Goal: Transaction & Acquisition: Purchase product/service

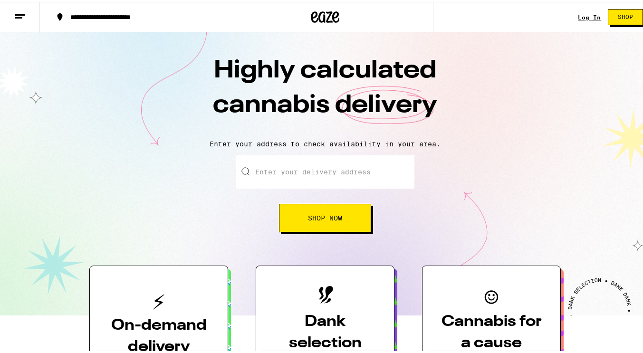
click at [578, 15] on link "Log In" at bounding box center [589, 15] width 23 height 6
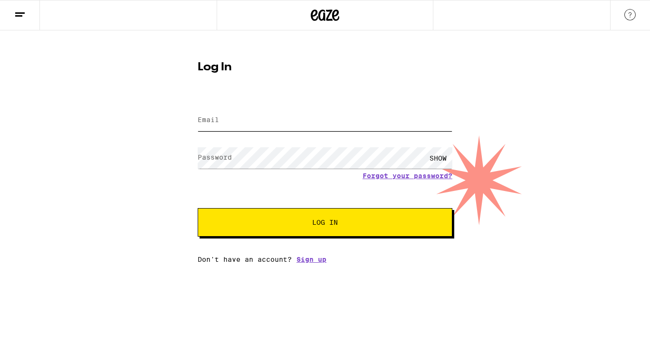
type input "[EMAIL_ADDRESS][DOMAIN_NAME]"
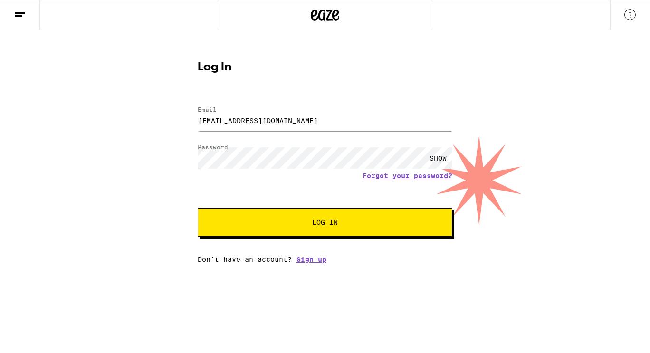
click at [301, 223] on span "Log In" at bounding box center [325, 222] width 178 height 7
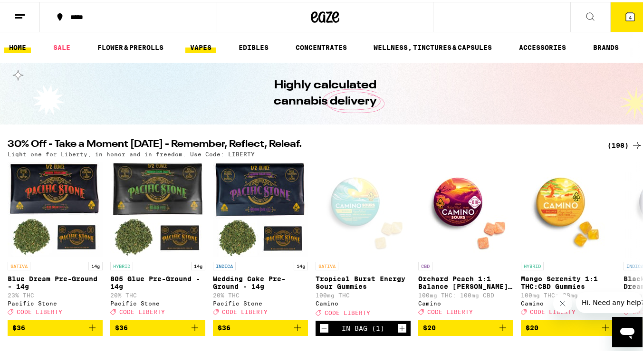
click at [204, 46] on link "VAPES" at bounding box center [200, 45] width 31 height 11
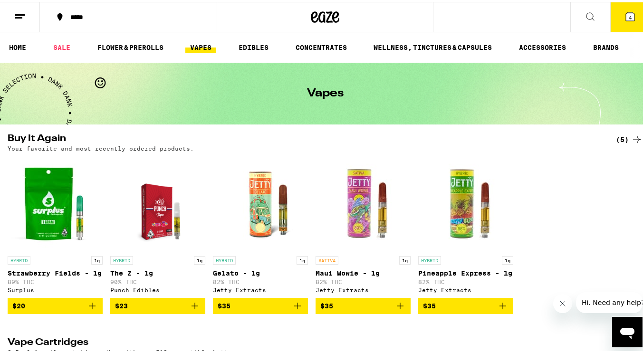
click at [629, 19] on span "4" at bounding box center [630, 16] width 3 height 6
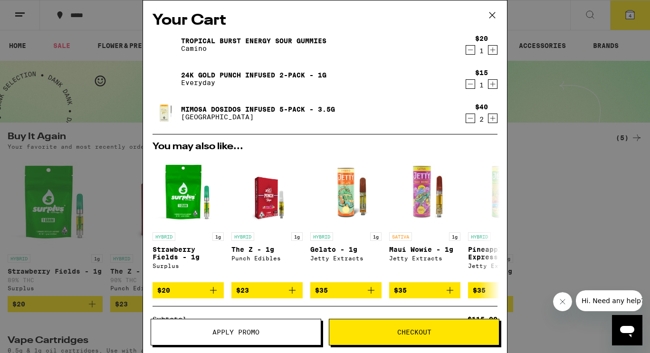
click at [475, 51] on div "1" at bounding box center [481, 51] width 13 height 8
click at [466, 54] on icon "Decrement" at bounding box center [470, 49] width 9 height 11
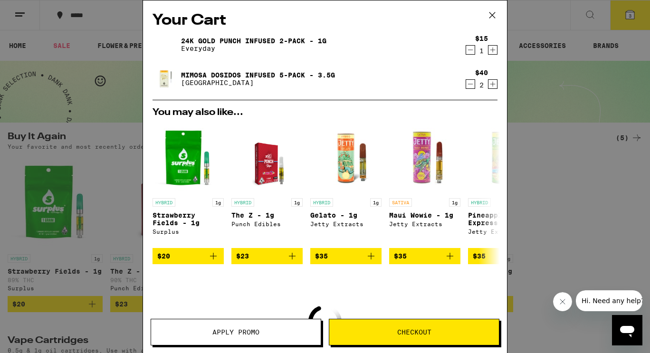
click at [466, 50] on icon "Decrement" at bounding box center [470, 49] width 9 height 11
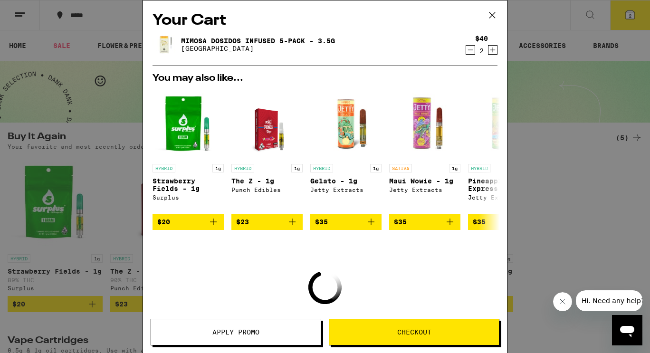
click at [466, 50] on icon "Decrement" at bounding box center [470, 49] width 9 height 11
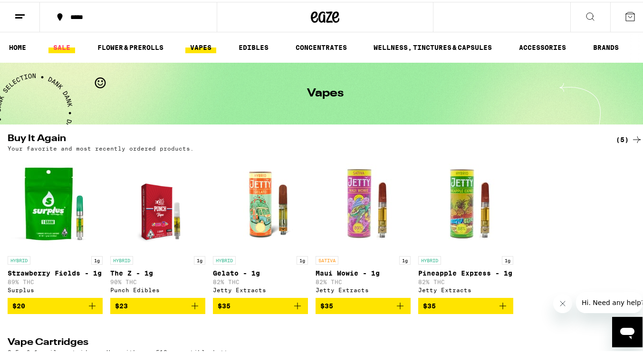
click at [62, 44] on link "SALE" at bounding box center [61, 45] width 27 height 11
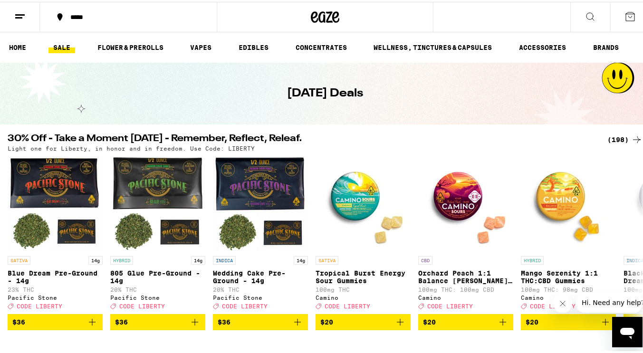
click at [618, 135] on div "(198)" at bounding box center [625, 137] width 35 height 11
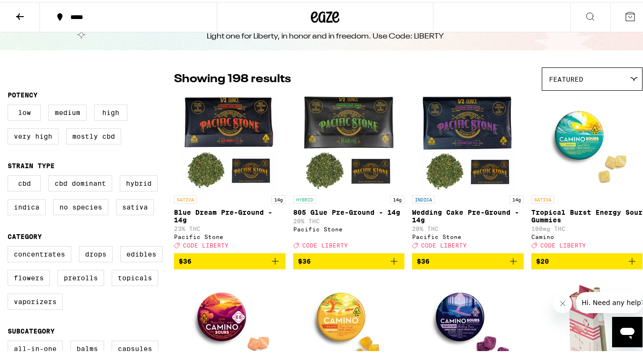
scroll to position [143, 0]
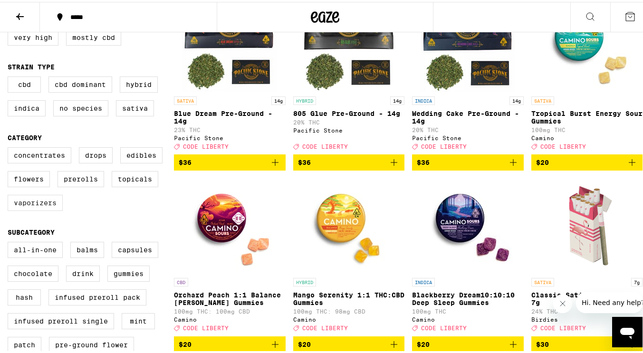
click at [42, 209] on label "Vaporizers" at bounding box center [35, 201] width 55 height 16
click at [10, 147] on input "Vaporizers" at bounding box center [10, 147] width 0 height 0
checkbox input "true"
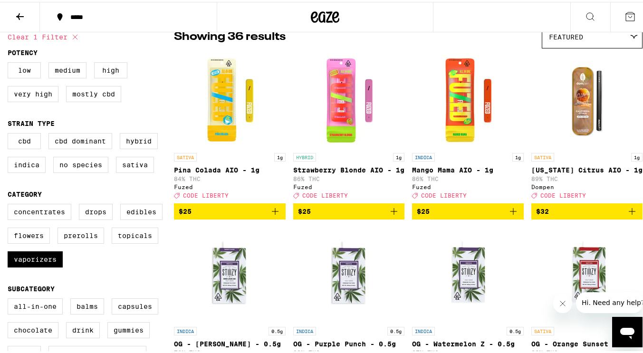
scroll to position [95, 0]
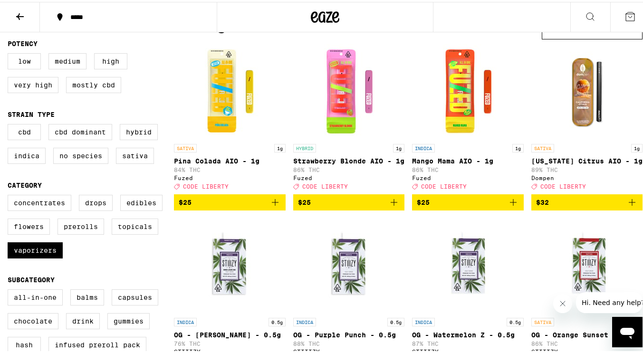
click at [627, 206] on icon "Add to bag" at bounding box center [632, 200] width 11 height 11
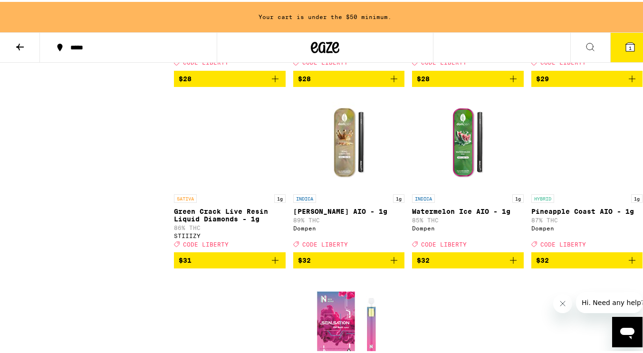
scroll to position [1188, 0]
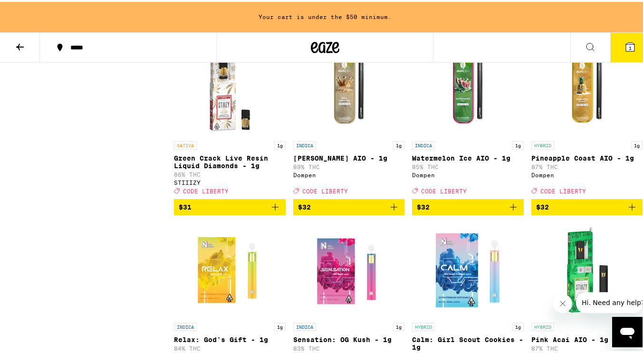
click at [627, 211] on icon "Add to bag" at bounding box center [632, 205] width 11 height 11
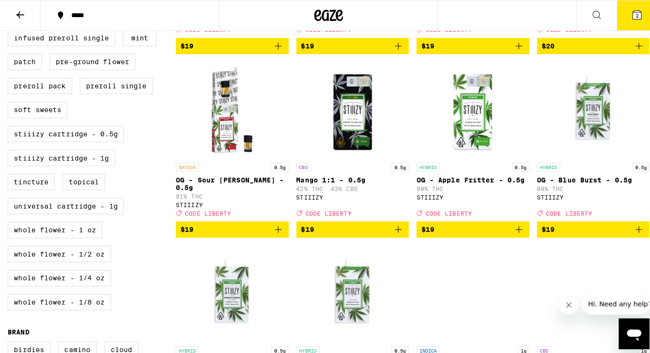
scroll to position [380, 0]
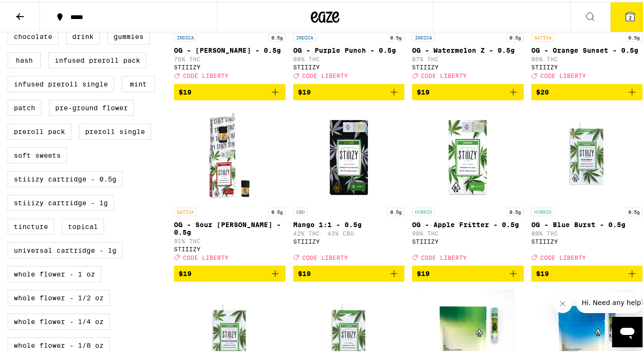
click at [627, 14] on icon at bounding box center [630, 14] width 9 height 9
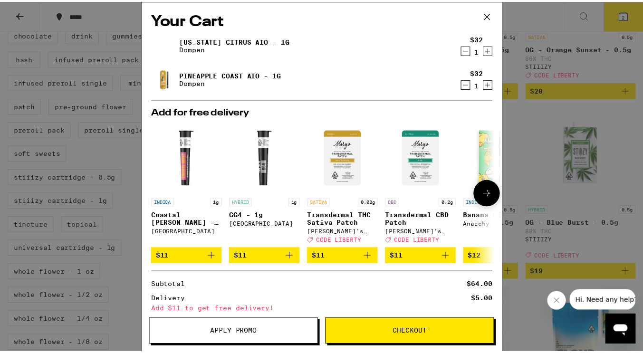
scroll to position [85, 0]
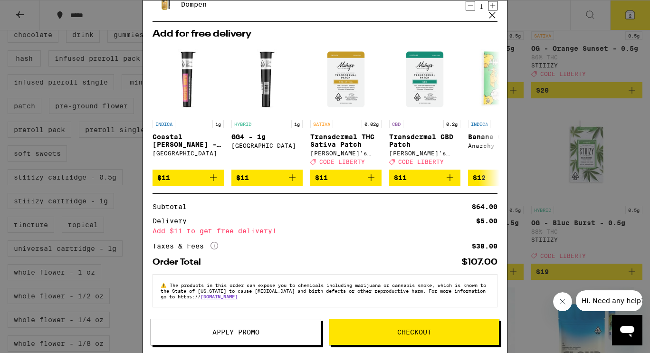
click at [233, 333] on span "Apply Promo" at bounding box center [235, 332] width 47 height 7
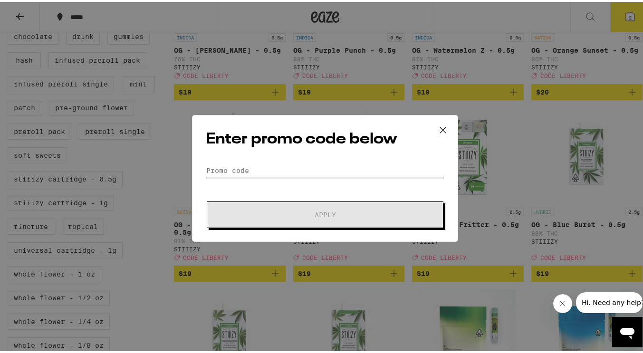
click at [284, 172] on input "Promo Code" at bounding box center [325, 169] width 239 height 14
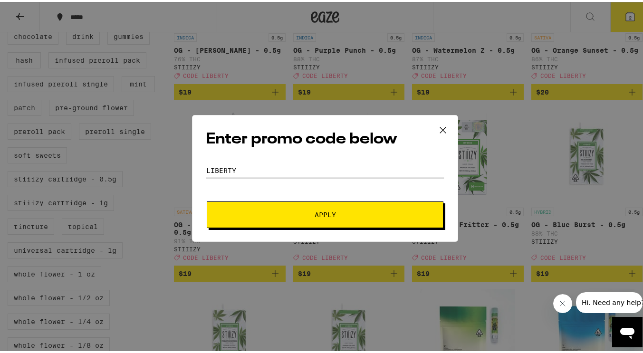
type input "liberty"
click at [207, 200] on button "Apply" at bounding box center [325, 213] width 237 height 27
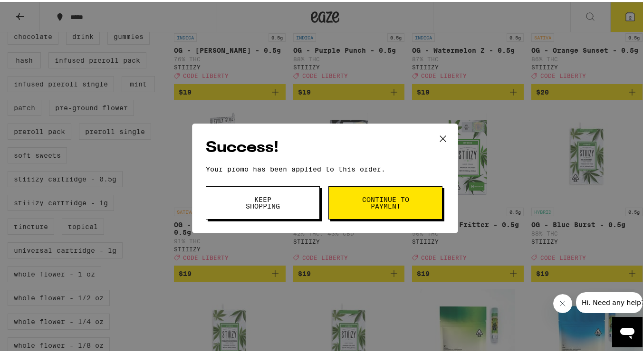
click at [381, 208] on span "Continue to payment" at bounding box center [385, 200] width 48 height 13
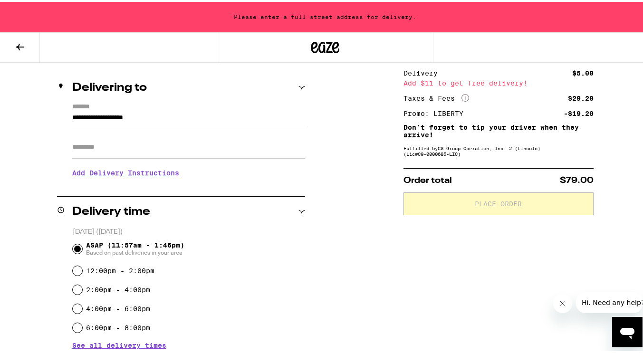
scroll to position [30, 0]
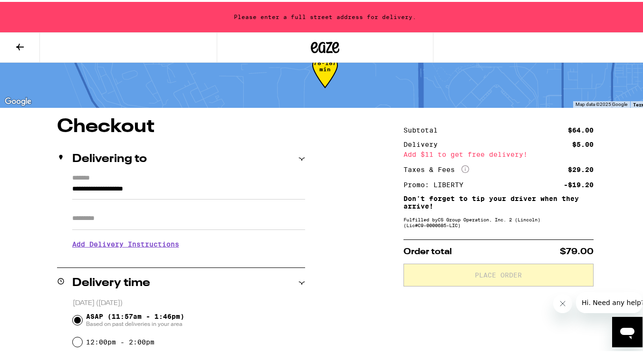
click at [21, 40] on icon at bounding box center [19, 44] width 11 height 11
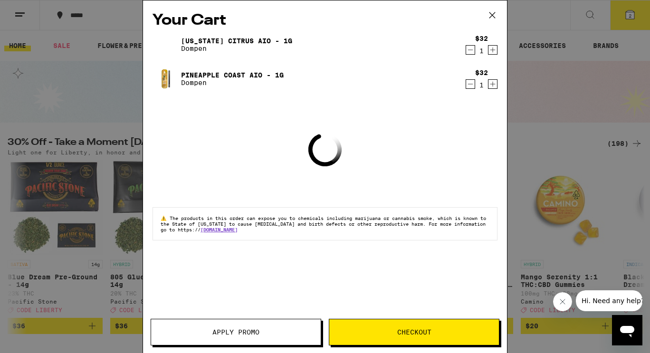
click at [216, 33] on div "[US_STATE] Citrus AIO - 1g Dompen" at bounding box center [307, 44] width 309 height 27
click at [217, 41] on link "[US_STATE] Citrus AIO - 1g" at bounding box center [236, 41] width 111 height 8
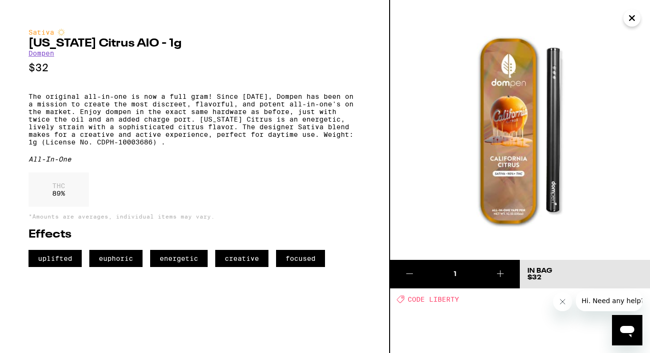
click at [422, 205] on img at bounding box center [520, 130] width 260 height 260
